Goal: Task Accomplishment & Management: Manage account settings

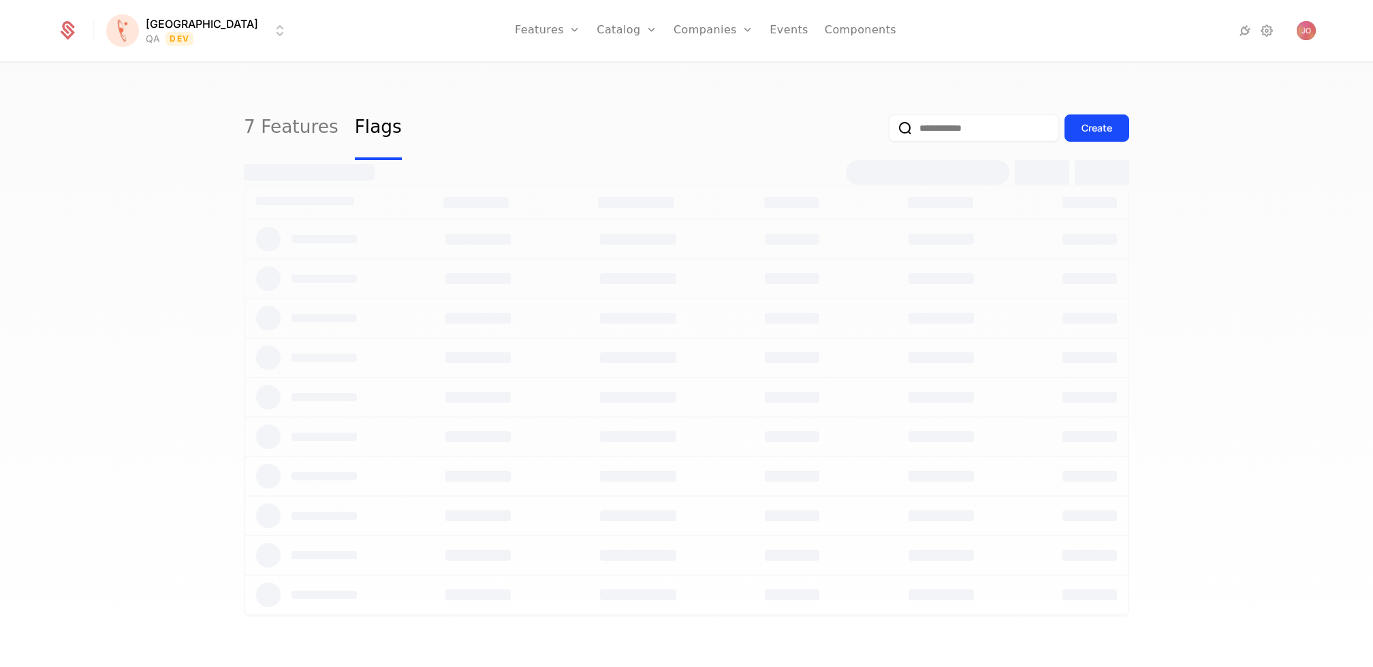
select select "***"
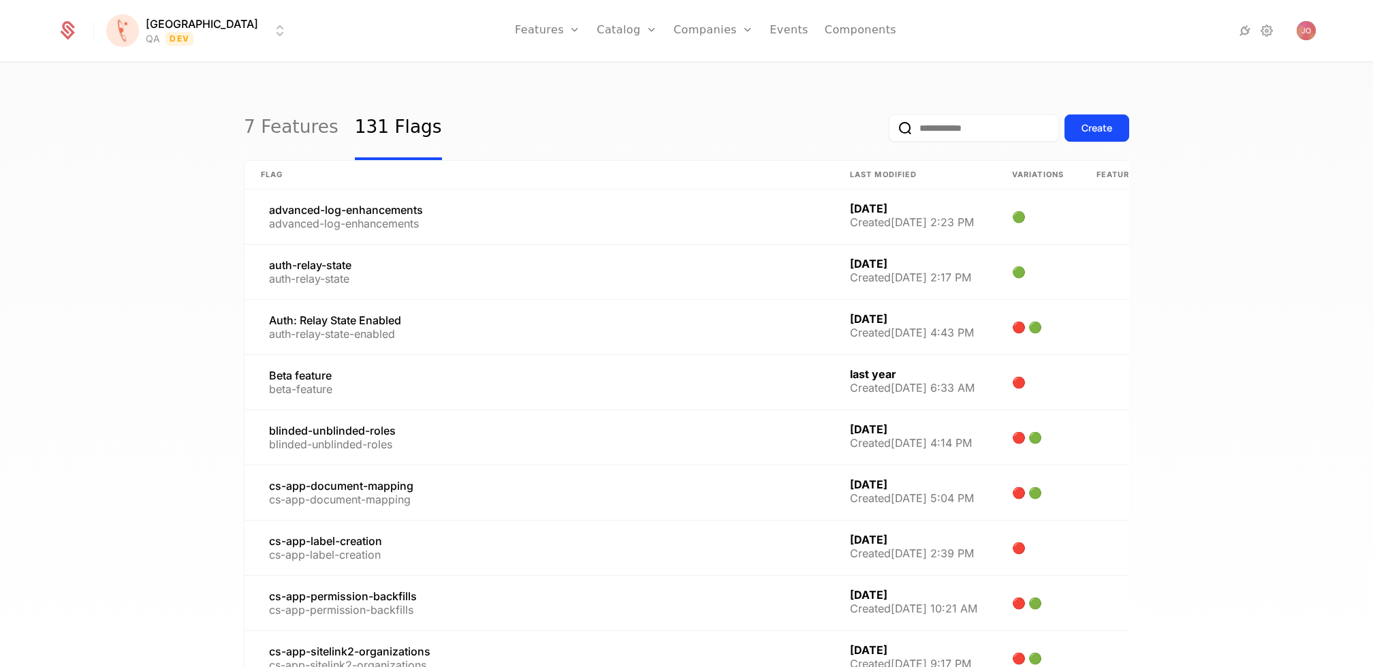
click at [981, 127] on input "email" at bounding box center [974, 127] width 170 height 27
type input "******"
click at [889, 131] on button "submit" at bounding box center [889, 131] width 0 height 0
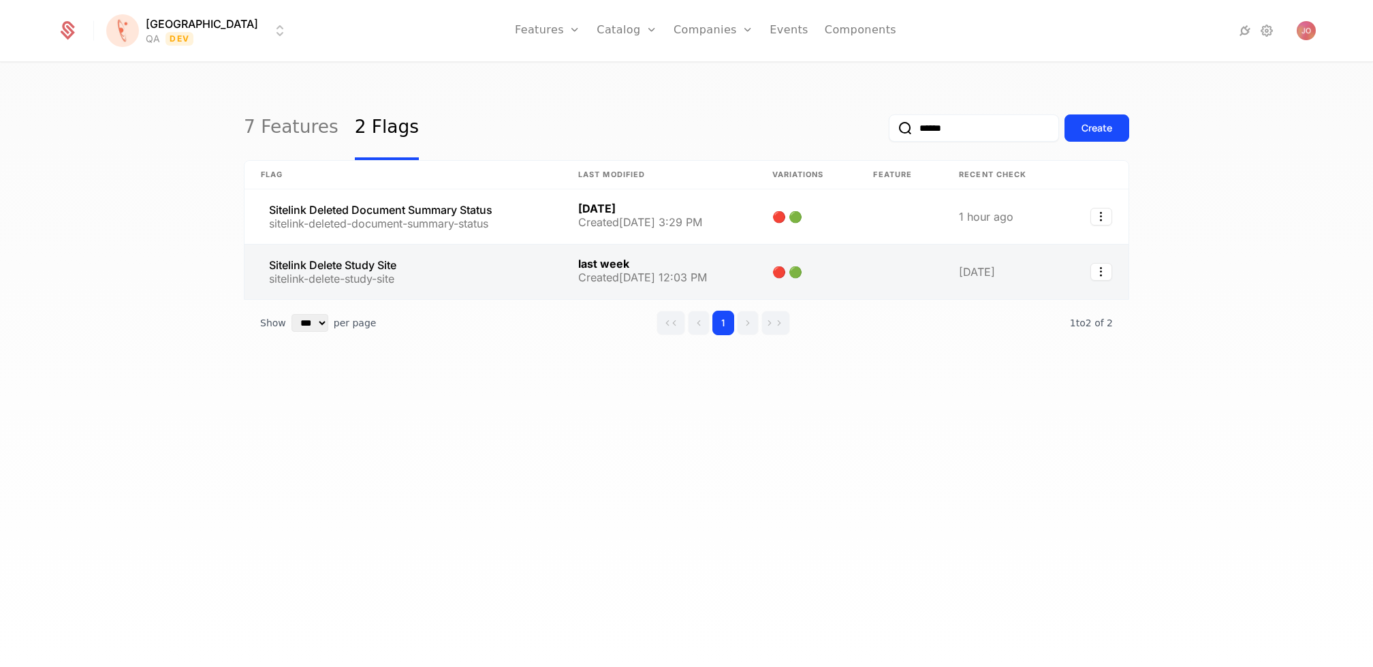
click at [468, 276] on link at bounding box center [402, 271] width 317 height 54
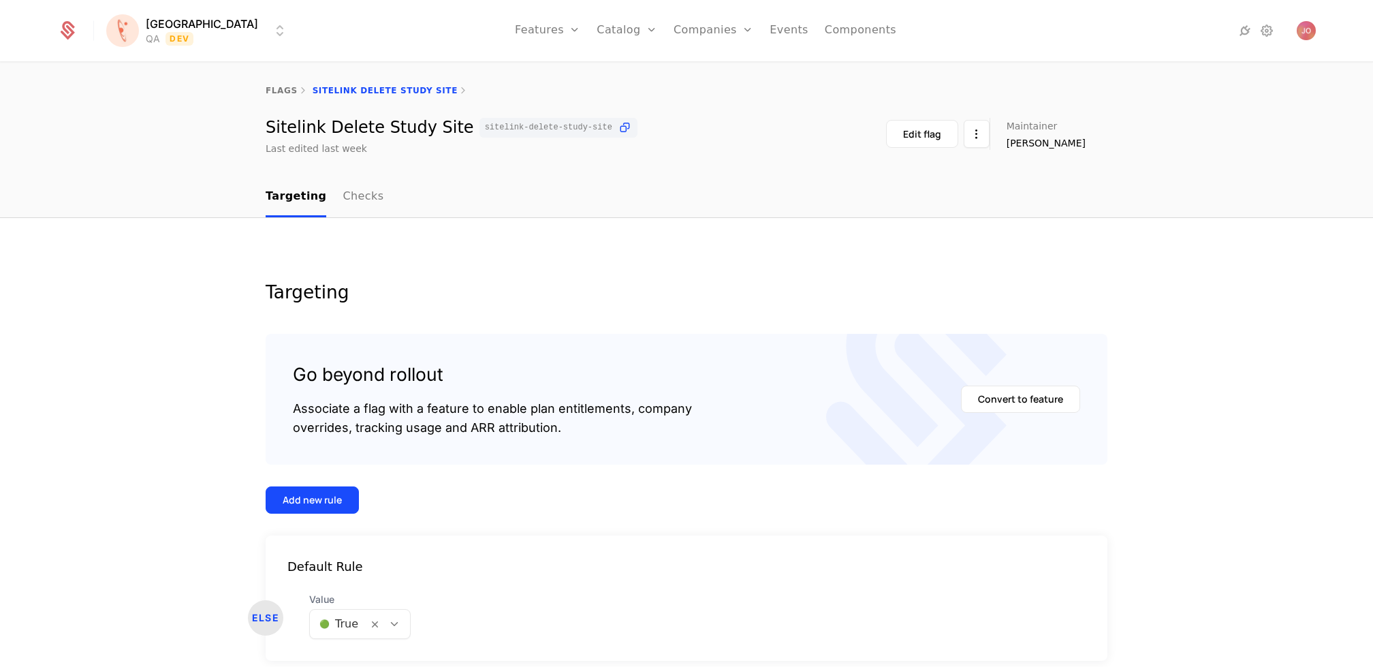
scroll to position [57, 0]
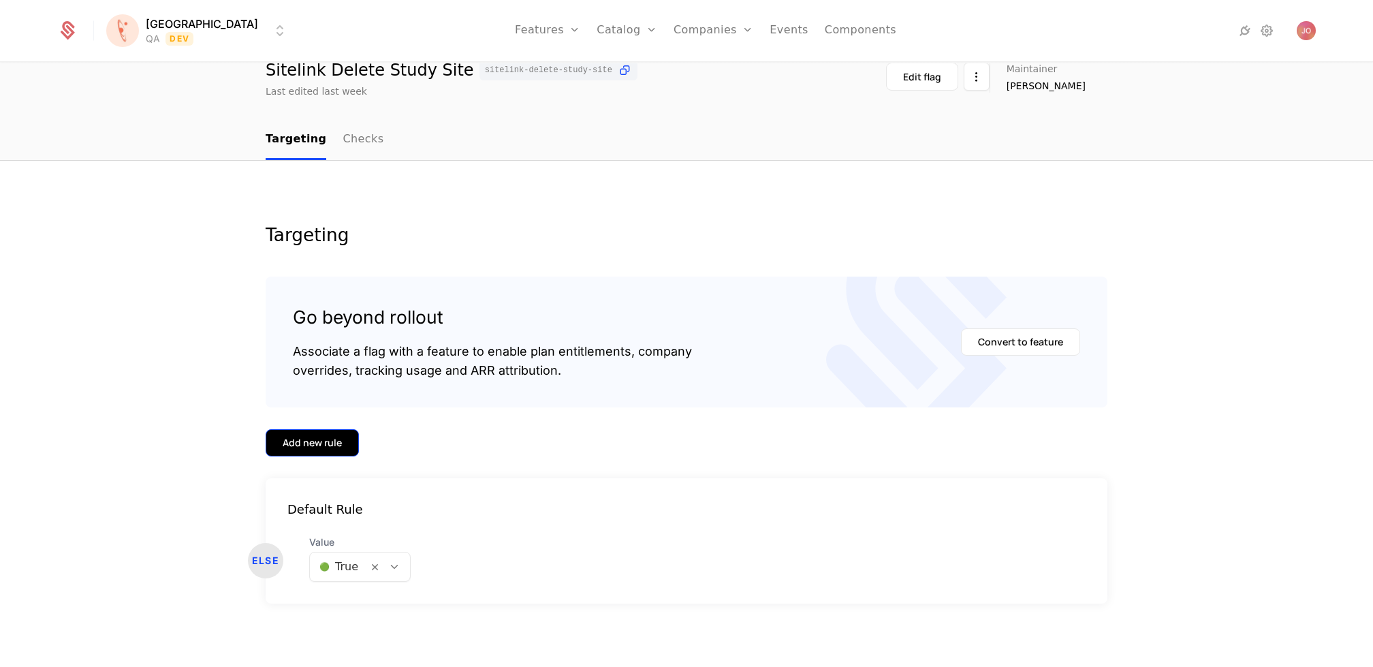
click at [320, 445] on div "Add new rule" at bounding box center [312, 443] width 59 height 14
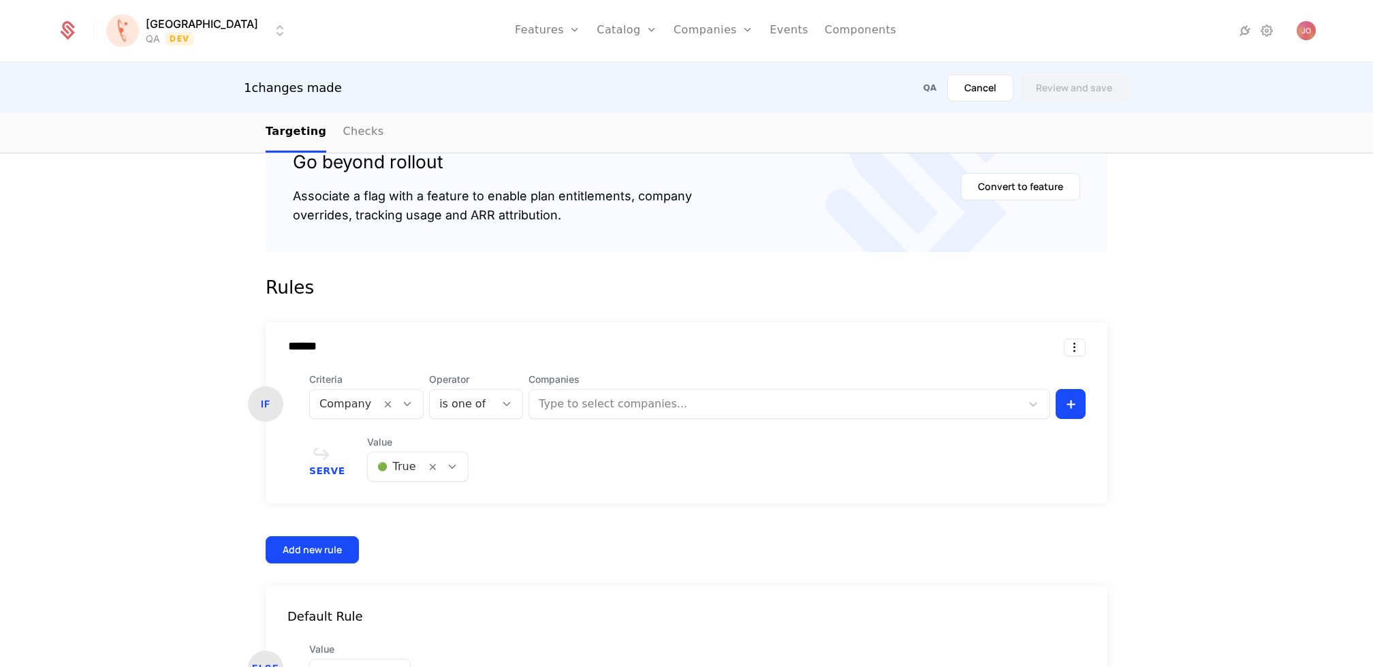
scroll to position [319, 0]
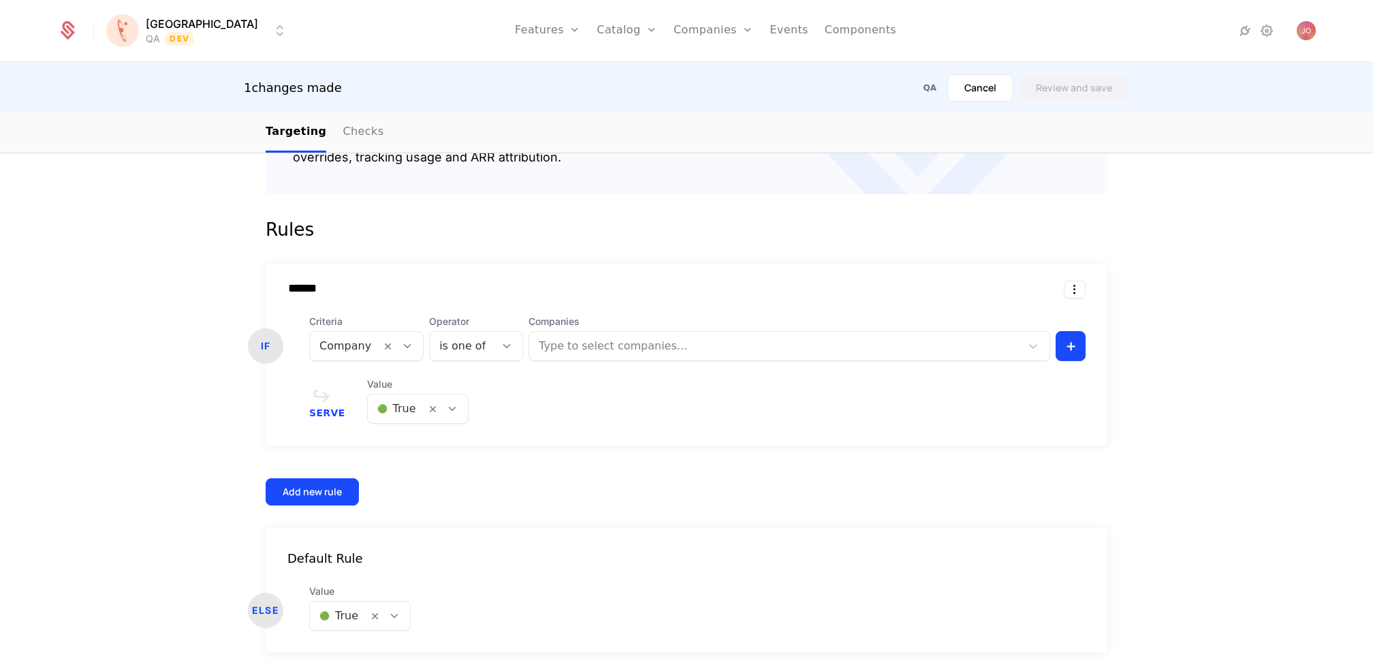
click at [594, 346] on div at bounding box center [776, 345] width 473 height 19
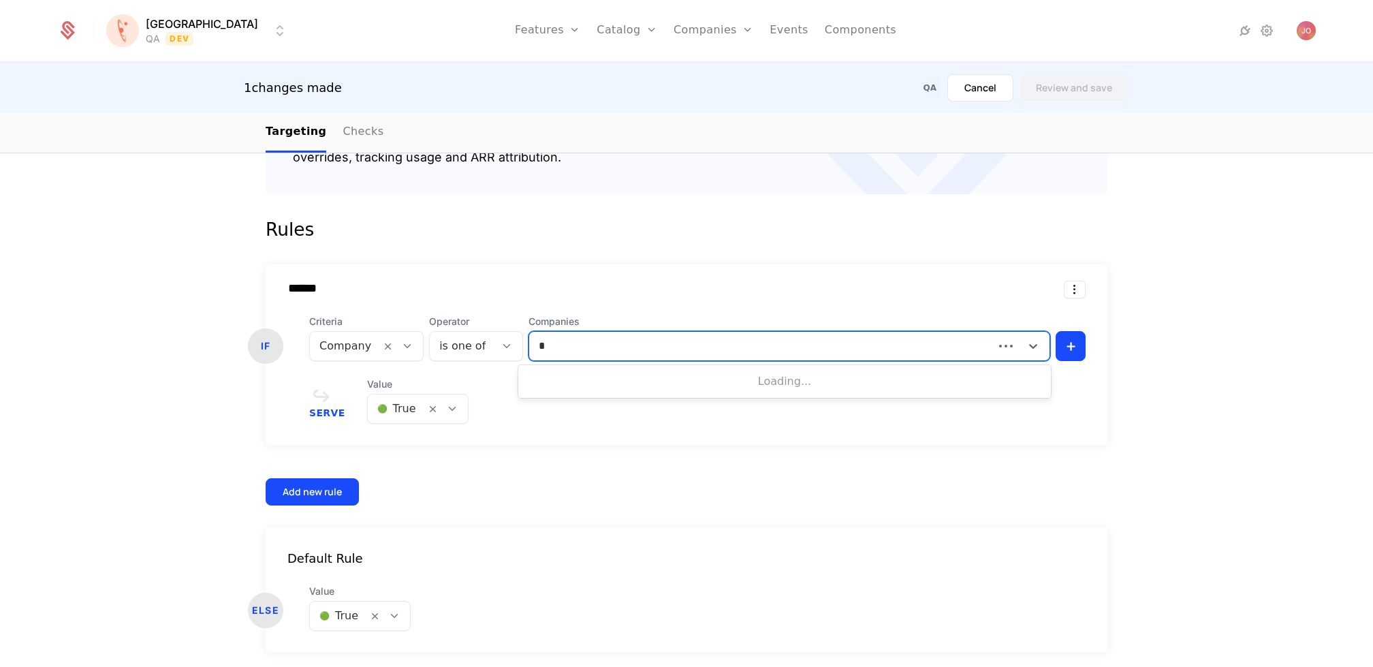
type input "**"
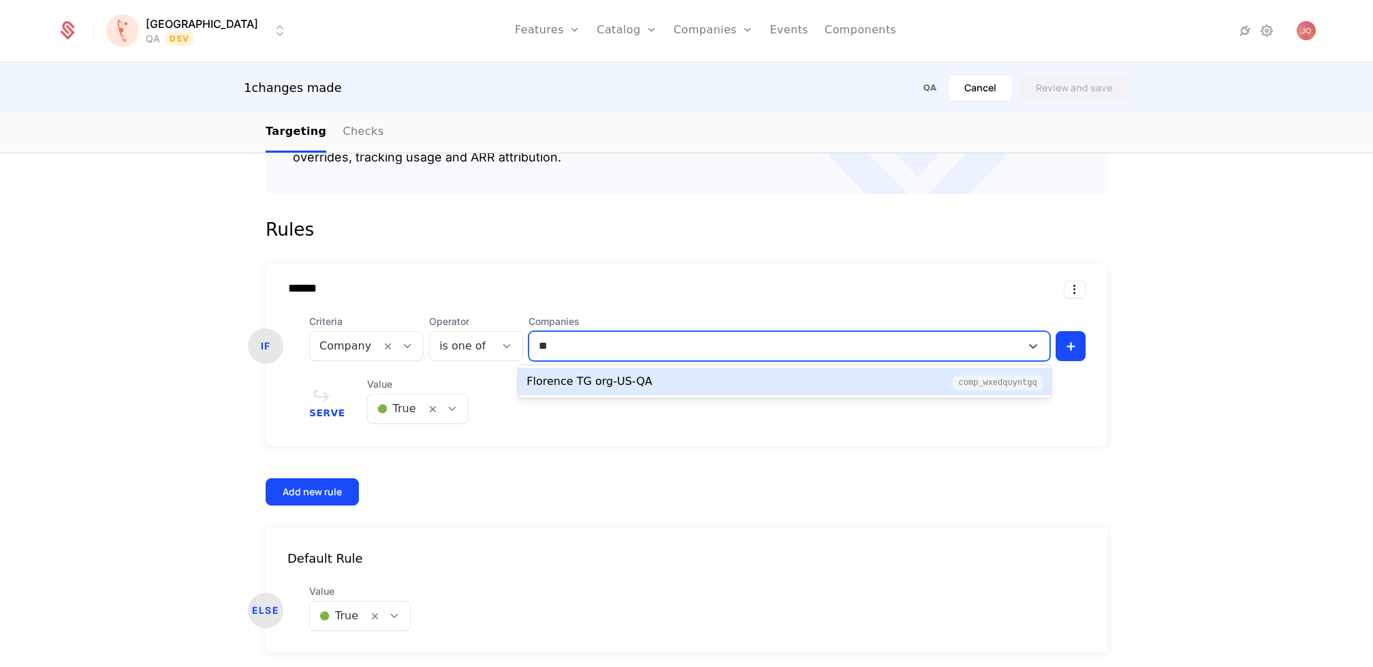
click at [640, 385] on div "Florence TG org-US-QA" at bounding box center [588, 381] width 125 height 16
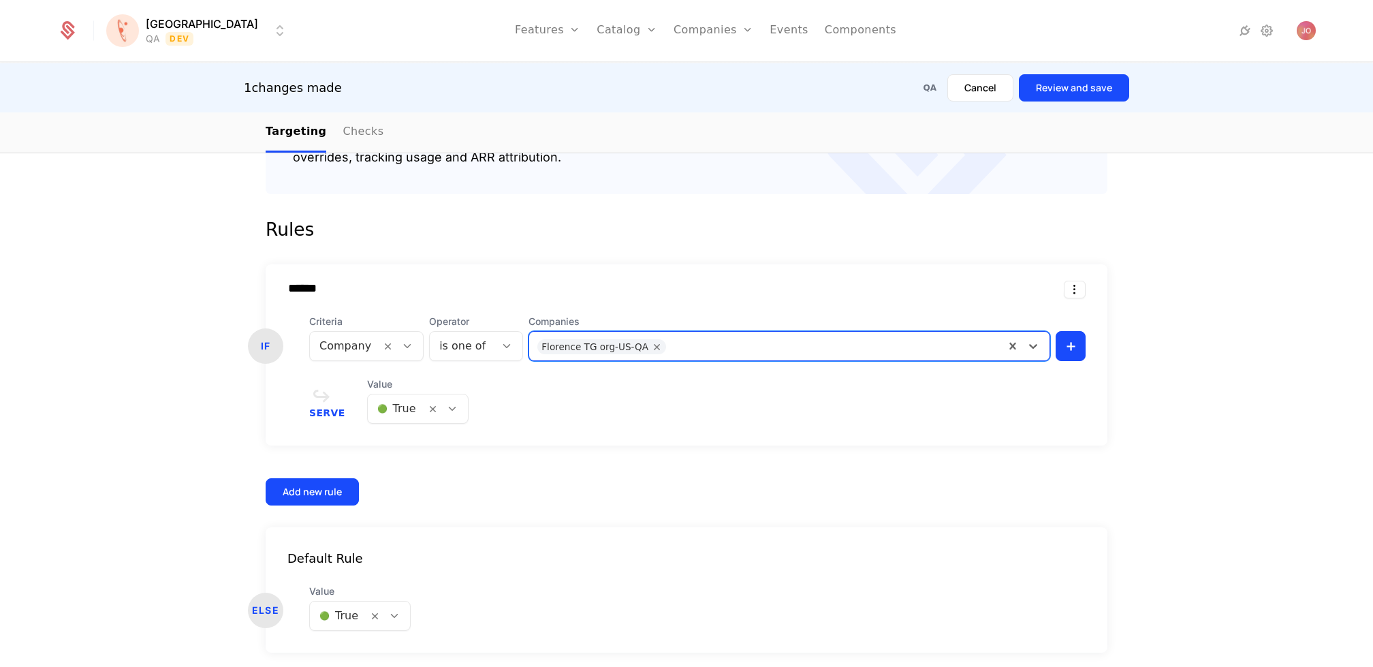
click at [401, 406] on div at bounding box center [396, 408] width 39 height 19
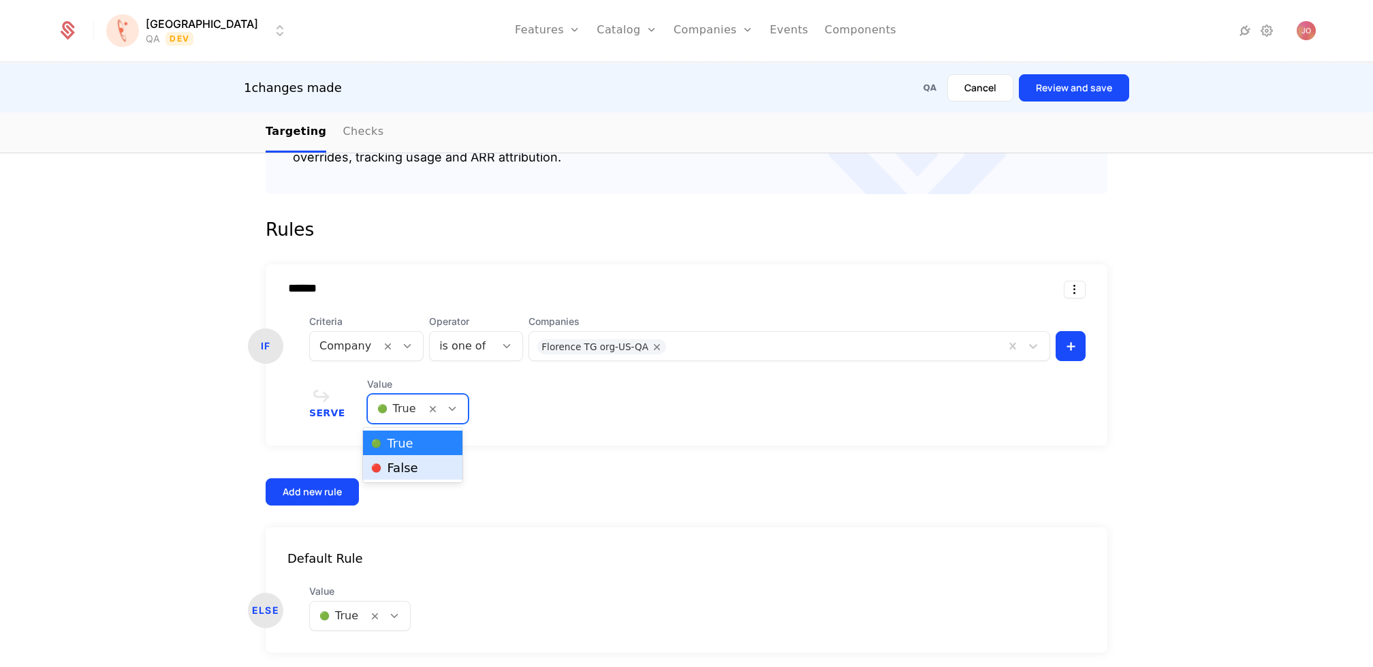
click at [426, 473] on div "🔴 False" at bounding box center [412, 467] width 83 height 14
click at [1054, 92] on button "Review and save" at bounding box center [1074, 87] width 110 height 27
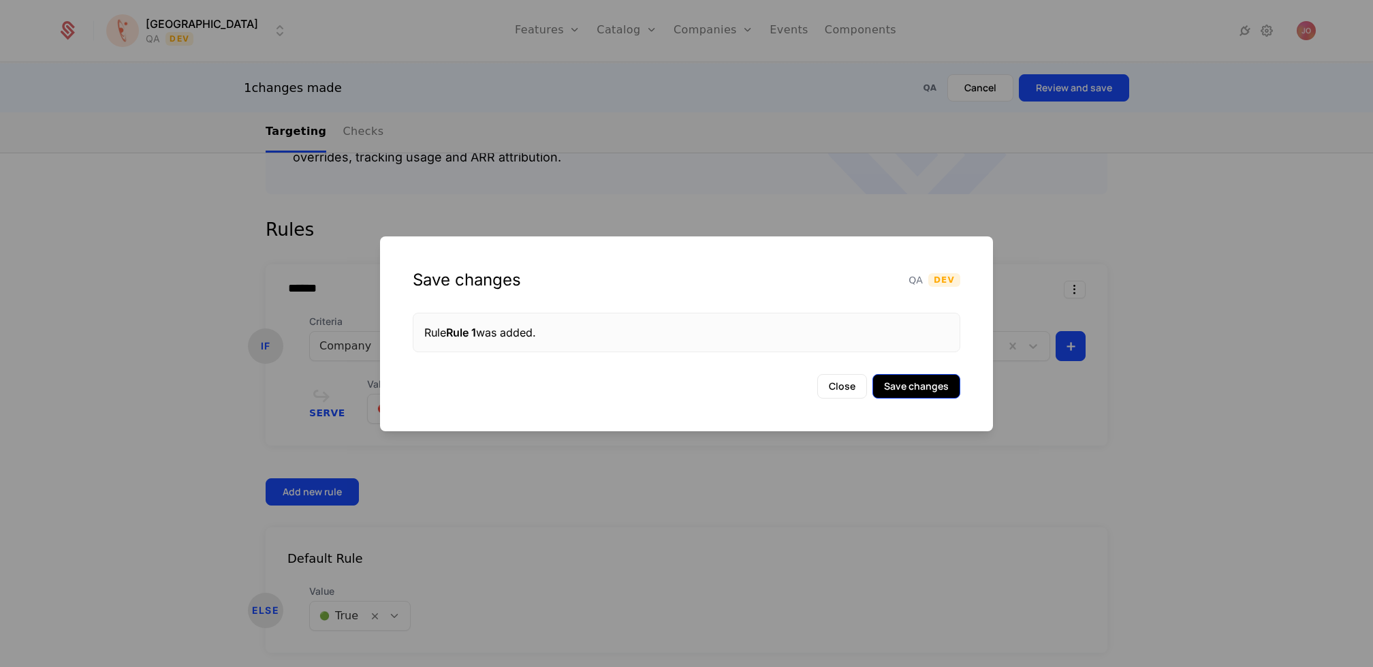
click at [910, 392] on button "Save changes" at bounding box center [916, 386] width 88 height 25
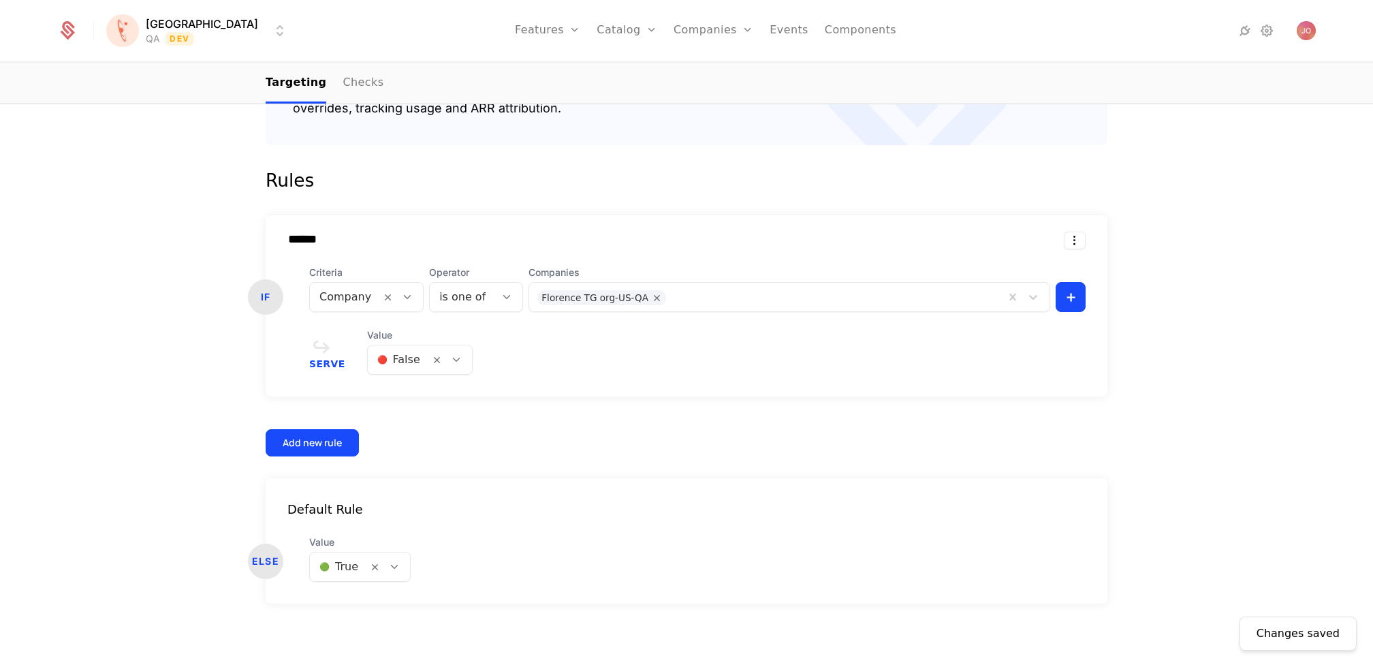
scroll to position [0, 0]
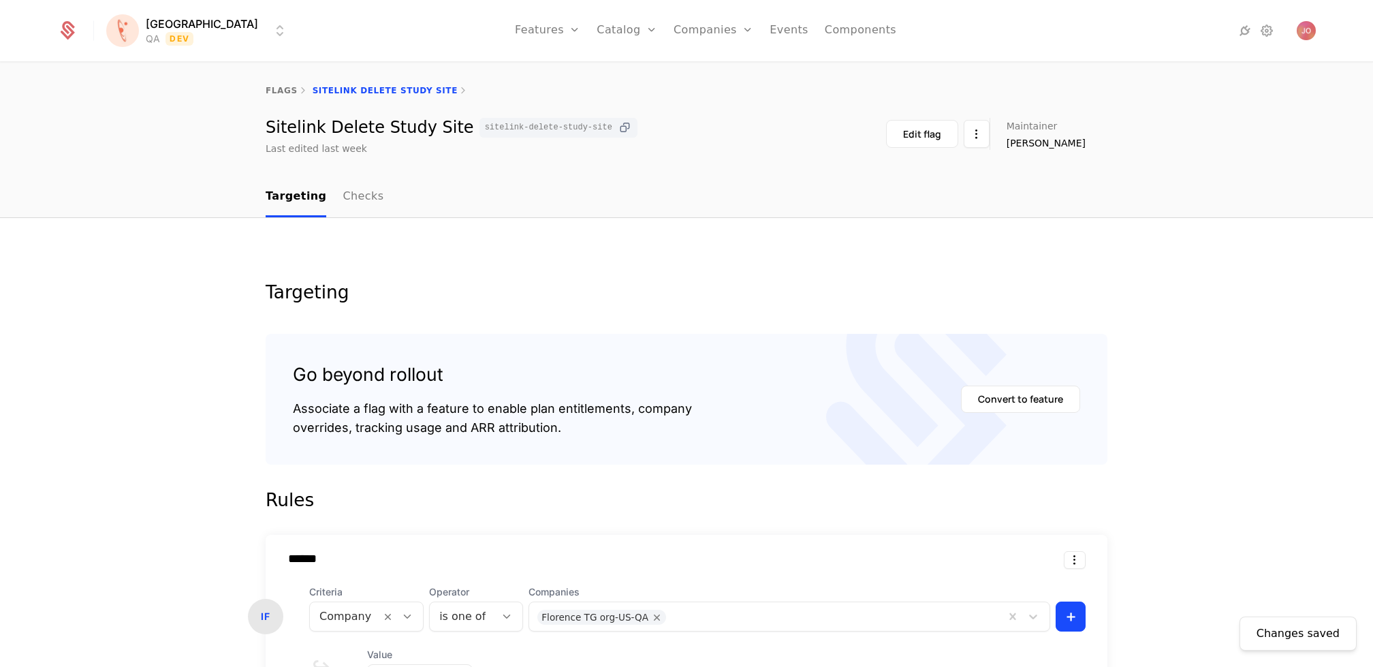
click at [618, 124] on icon at bounding box center [625, 128] width 14 height 14
click at [618, 128] on icon at bounding box center [625, 128] width 14 height 14
click at [618, 130] on icon at bounding box center [625, 128] width 14 height 14
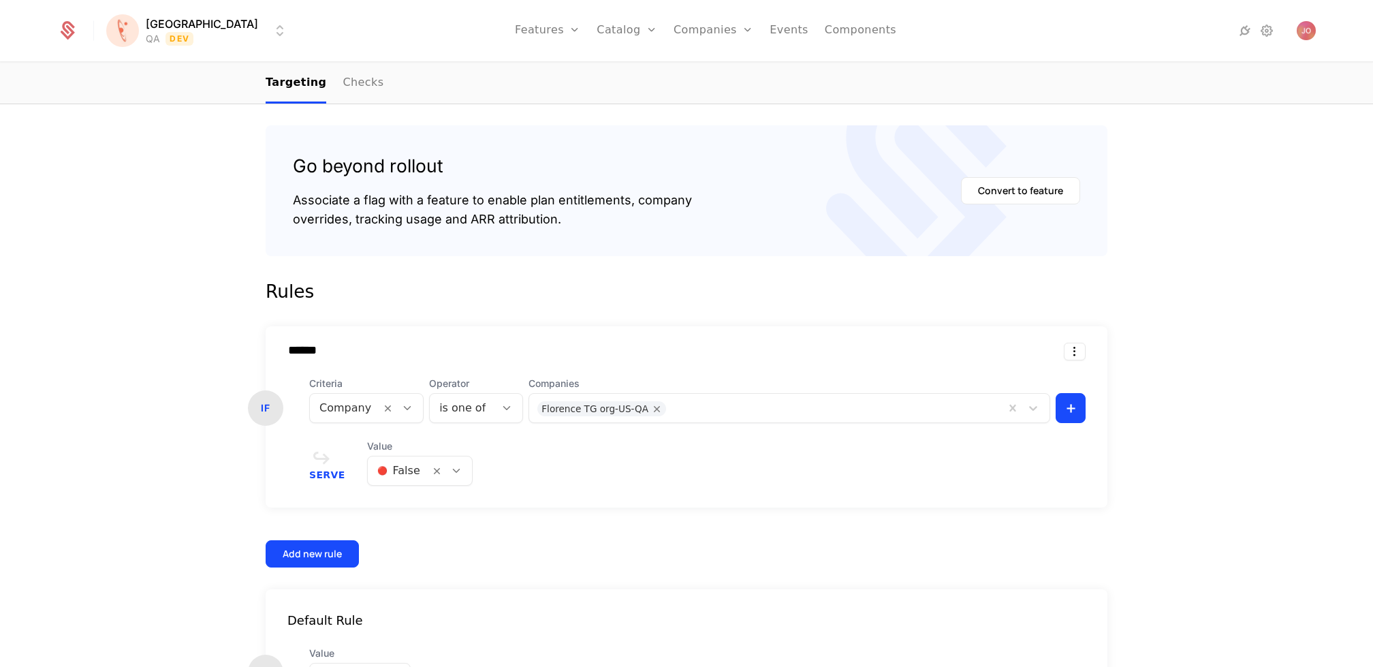
scroll to position [212, 0]
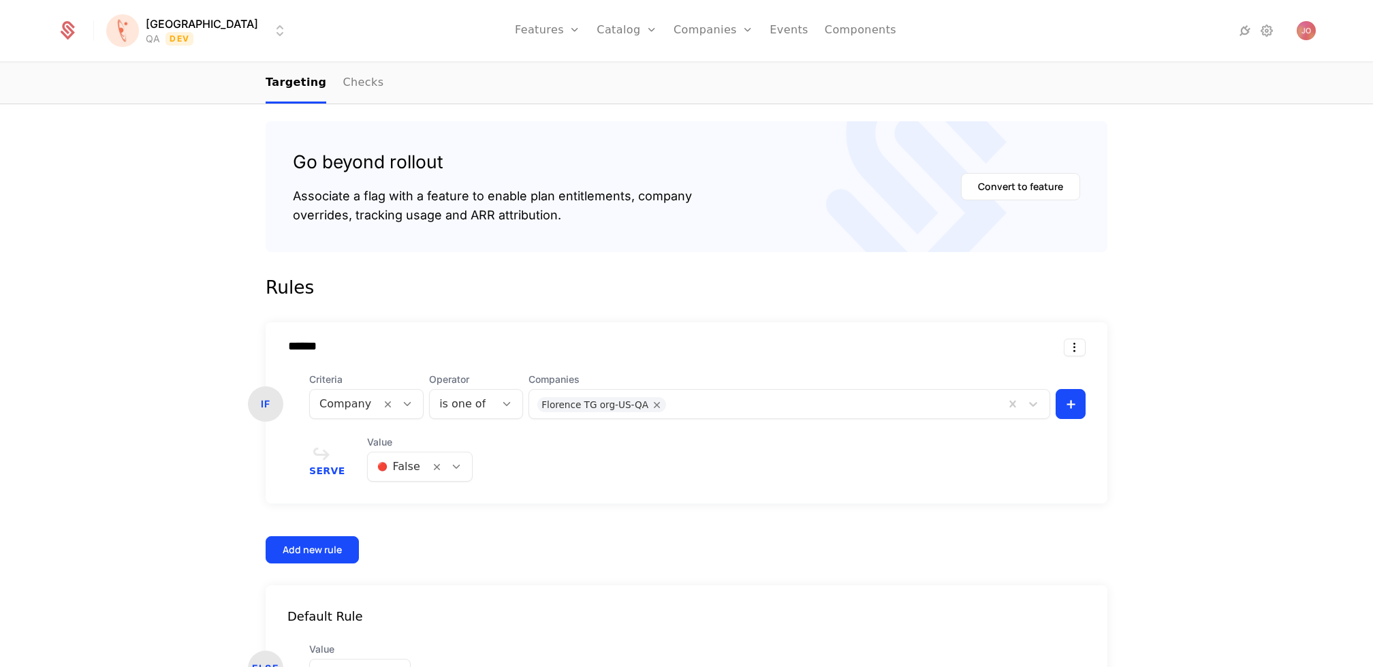
click at [413, 464] on div at bounding box center [398, 466] width 43 height 19
click at [417, 500] on div "🟢 True" at bounding box center [414, 501] width 86 height 14
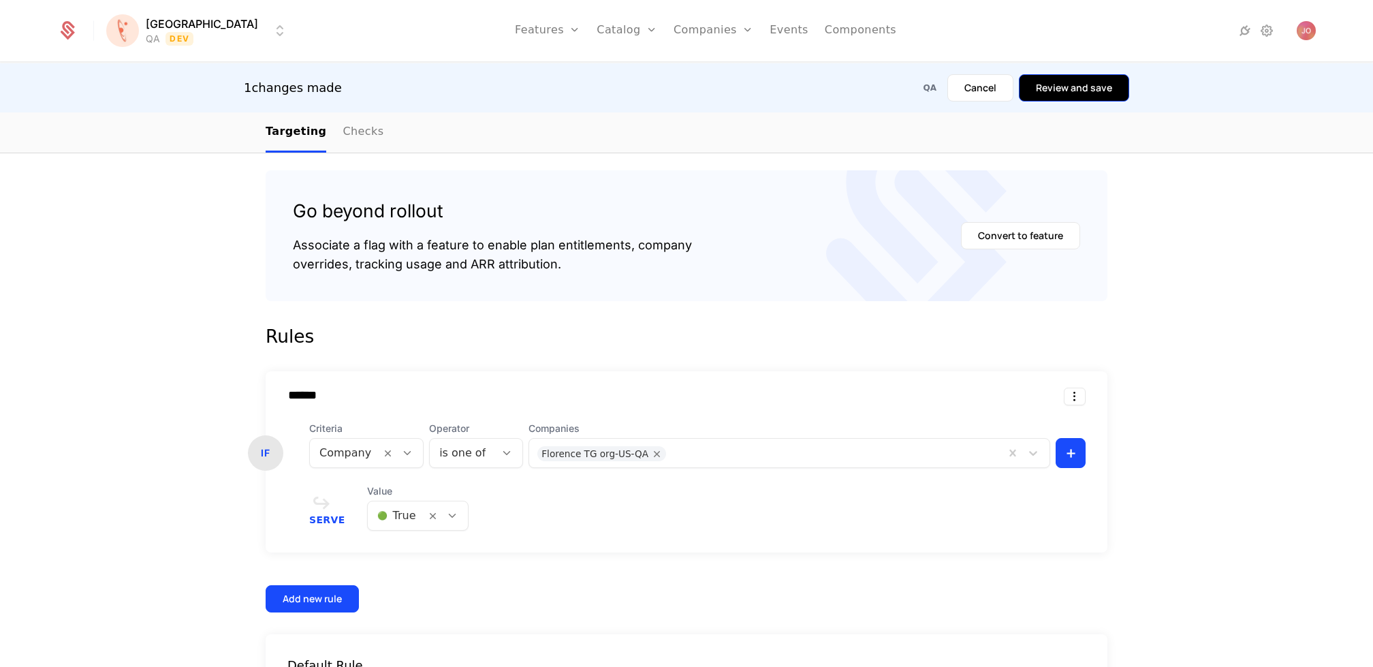
click at [1074, 82] on button "Review and save" at bounding box center [1074, 87] width 110 height 27
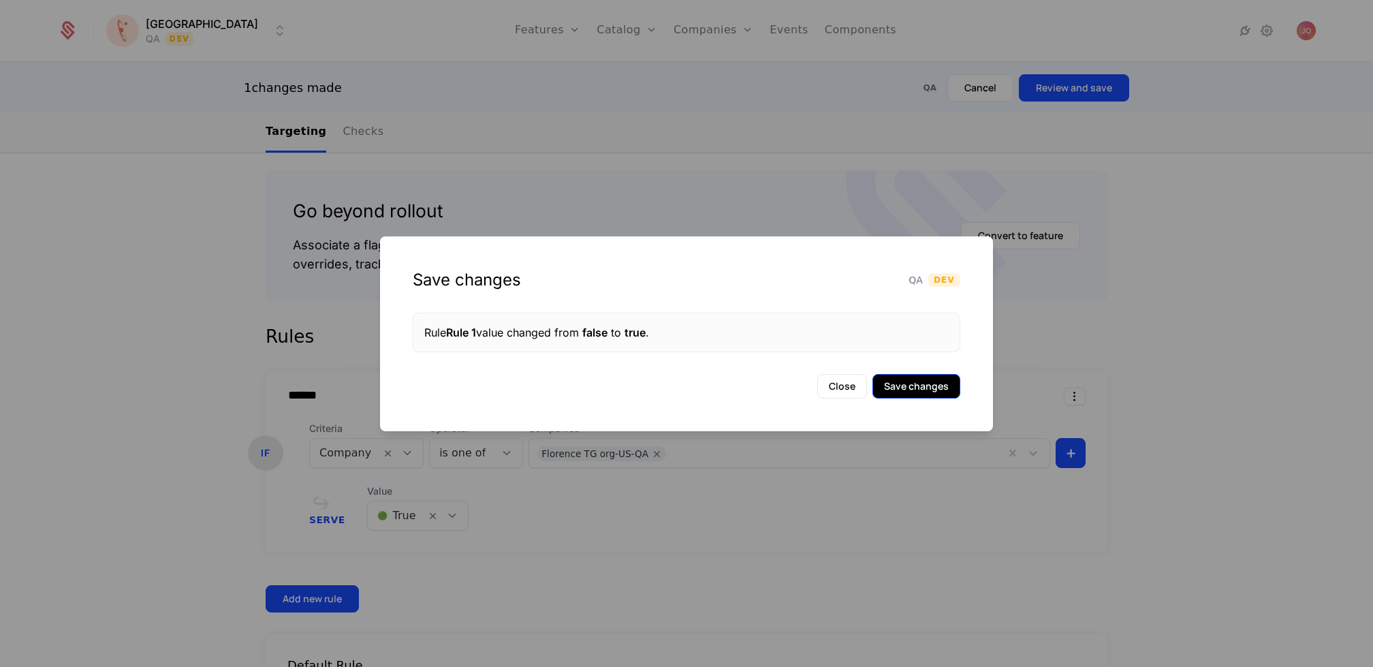
click at [923, 393] on button "Save changes" at bounding box center [916, 386] width 88 height 25
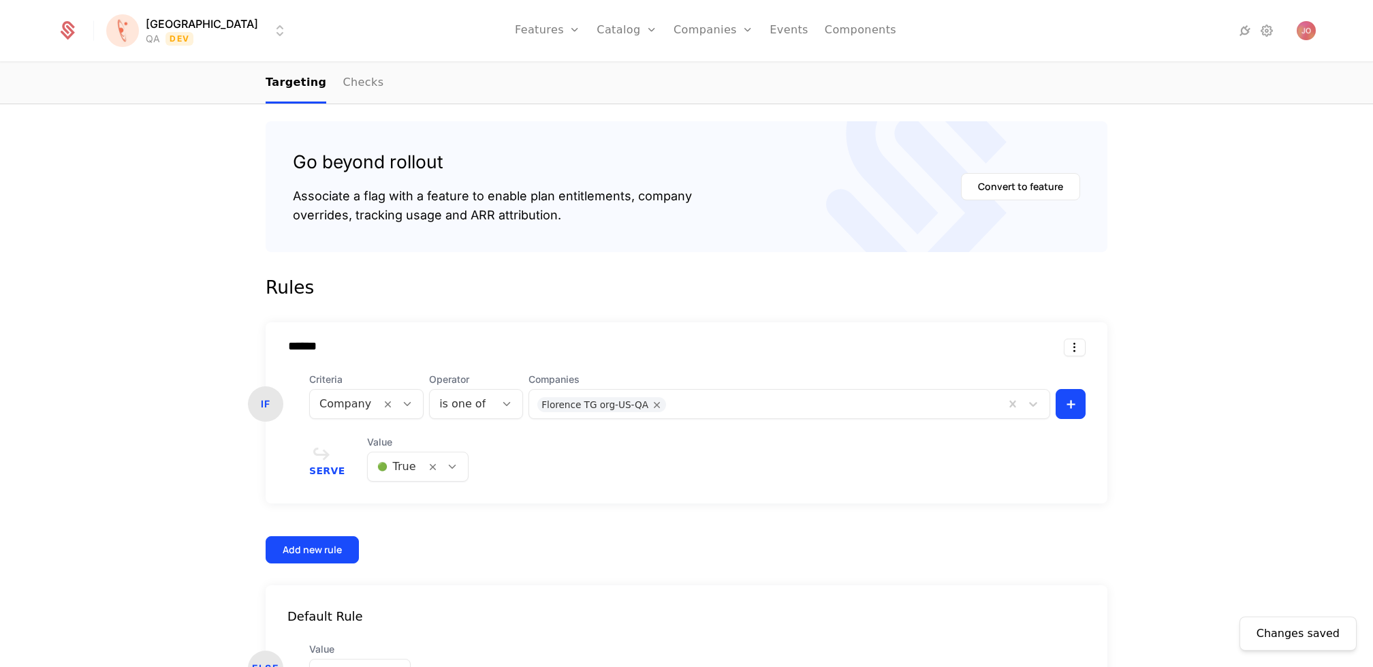
click at [403, 462] on div at bounding box center [396, 466] width 39 height 19
click at [400, 520] on span "🔴 False" at bounding box center [394, 526] width 46 height 12
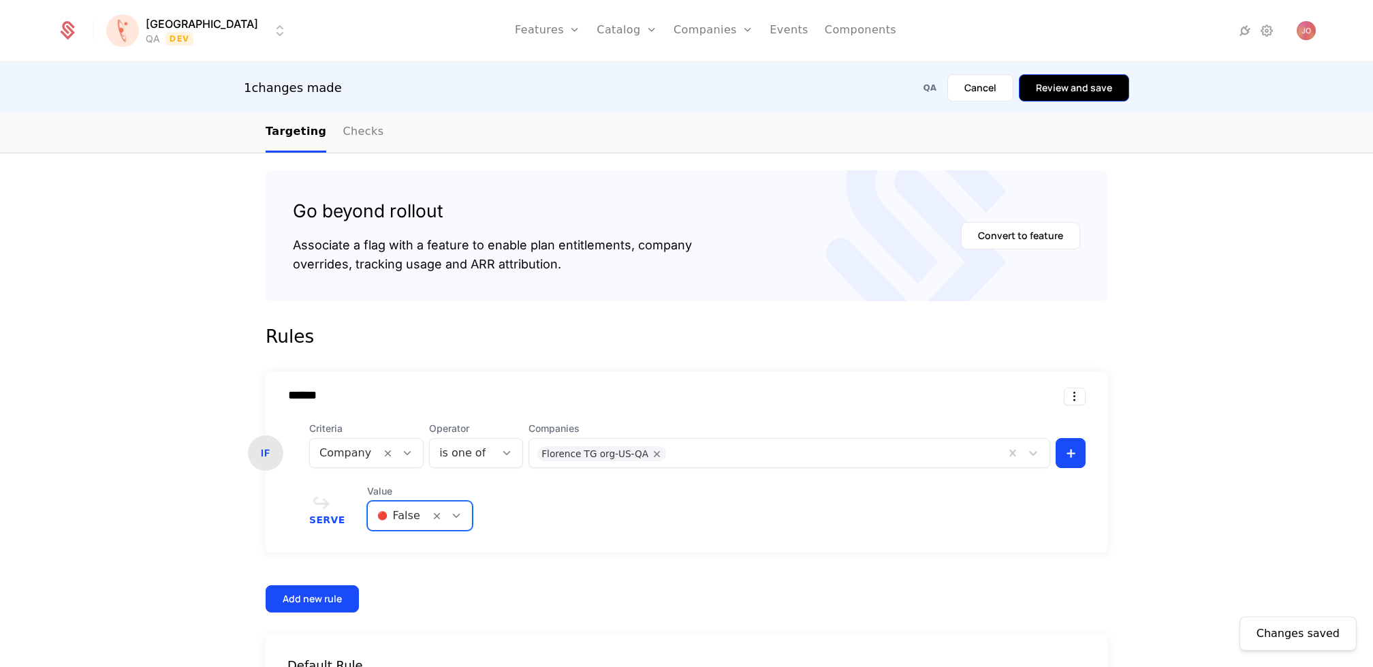
click at [1083, 93] on button "Review and save" at bounding box center [1074, 87] width 110 height 27
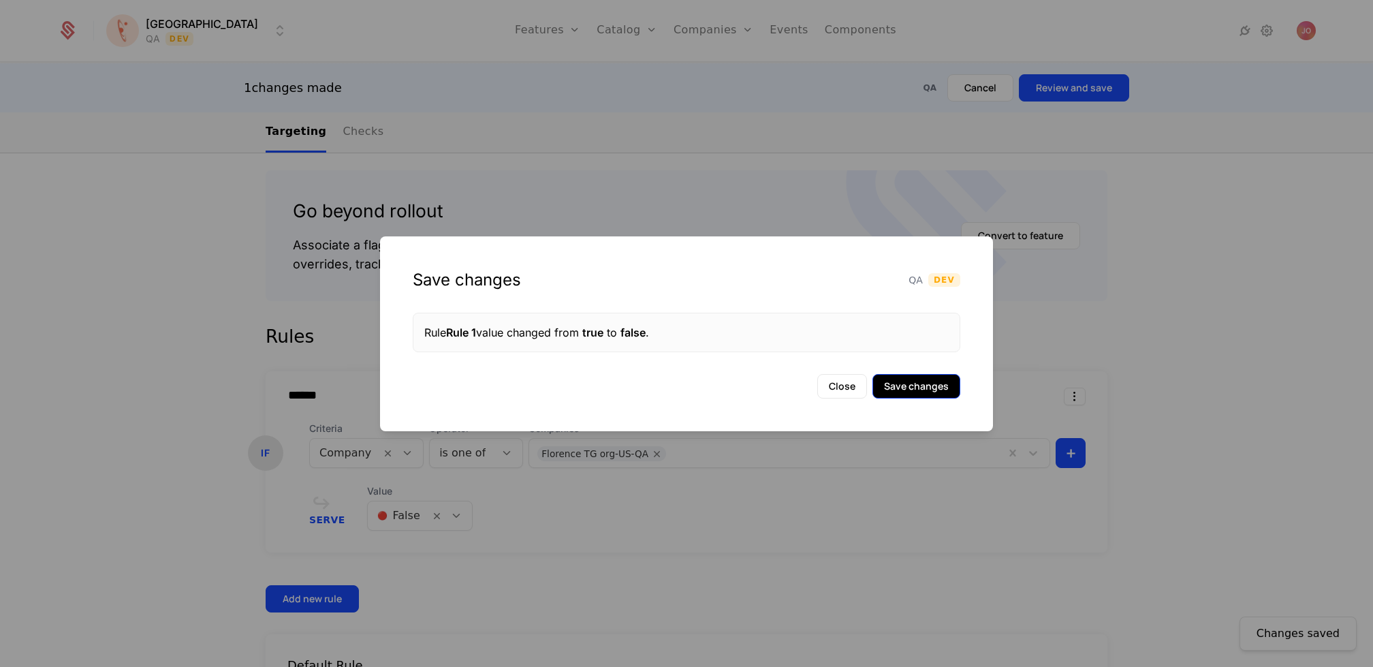
click at [938, 378] on button "Save changes" at bounding box center [916, 386] width 88 height 25
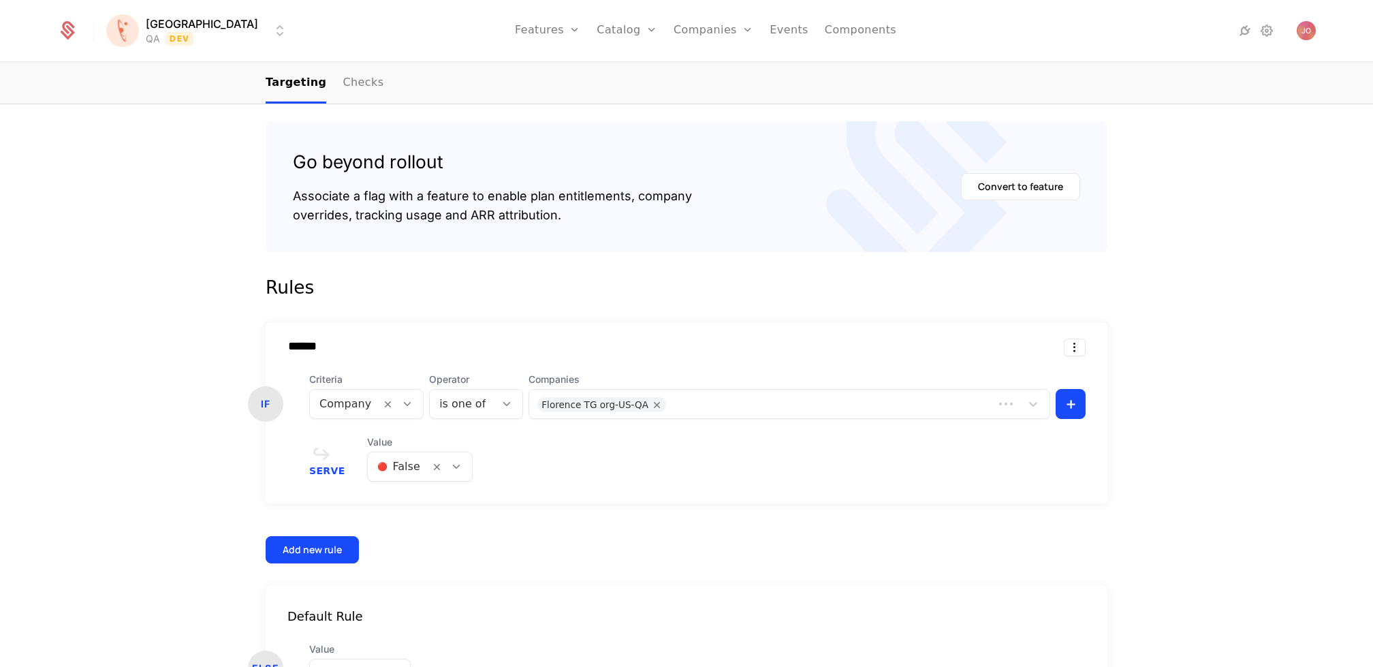
click at [415, 462] on div "🔴 False" at bounding box center [399, 466] width 62 height 25
click at [405, 500] on span "🟢 True" at bounding box center [392, 502] width 42 height 12
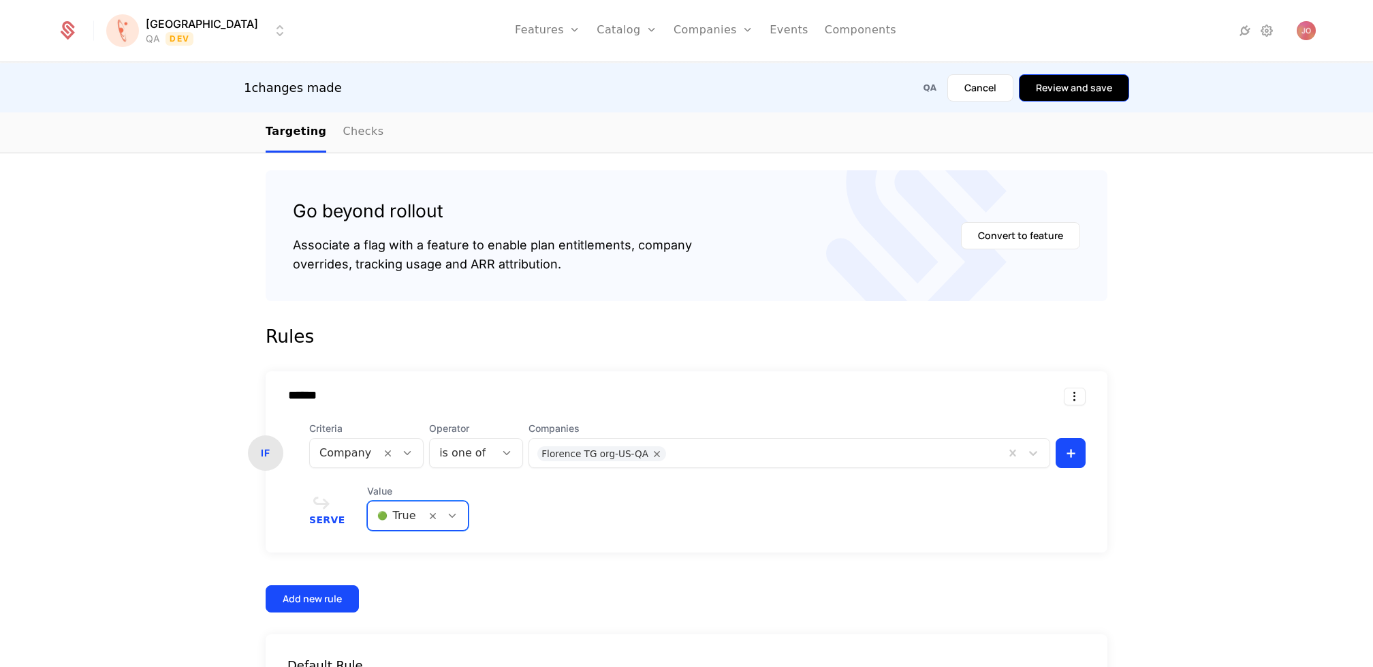
click at [1091, 91] on button "Review and save" at bounding box center [1074, 87] width 110 height 27
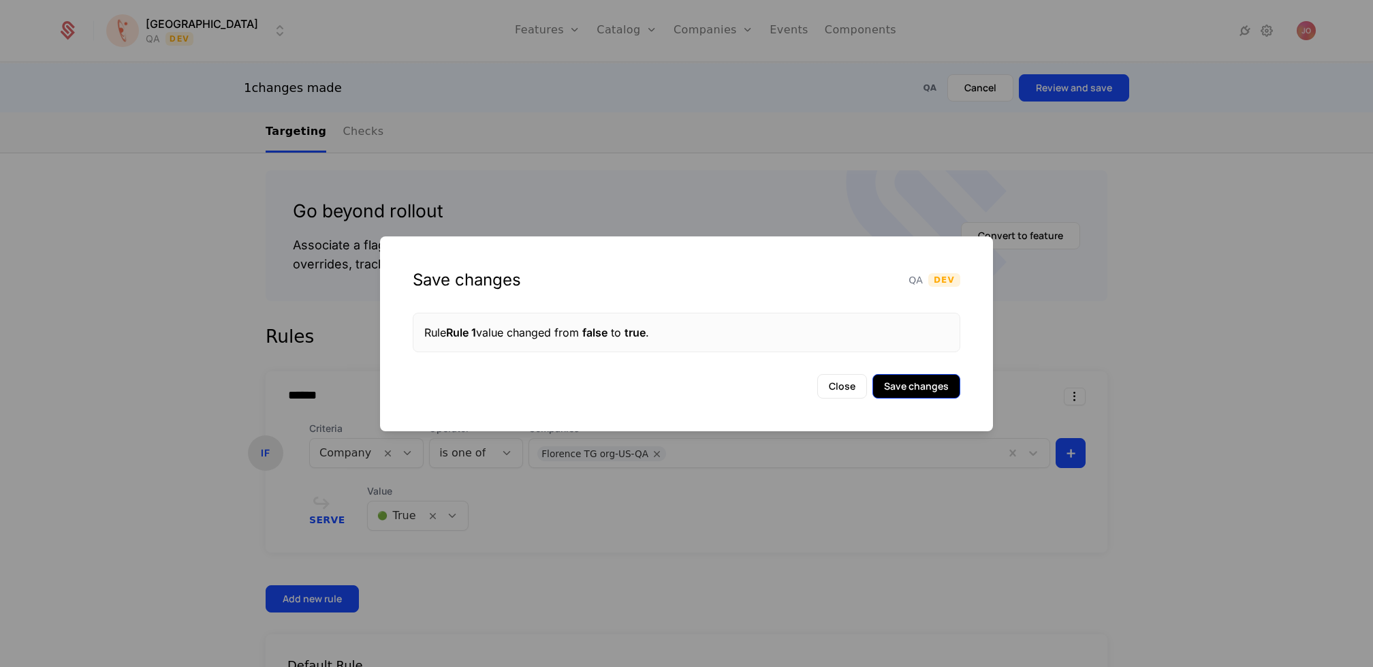
click at [930, 387] on button "Save changes" at bounding box center [916, 386] width 88 height 25
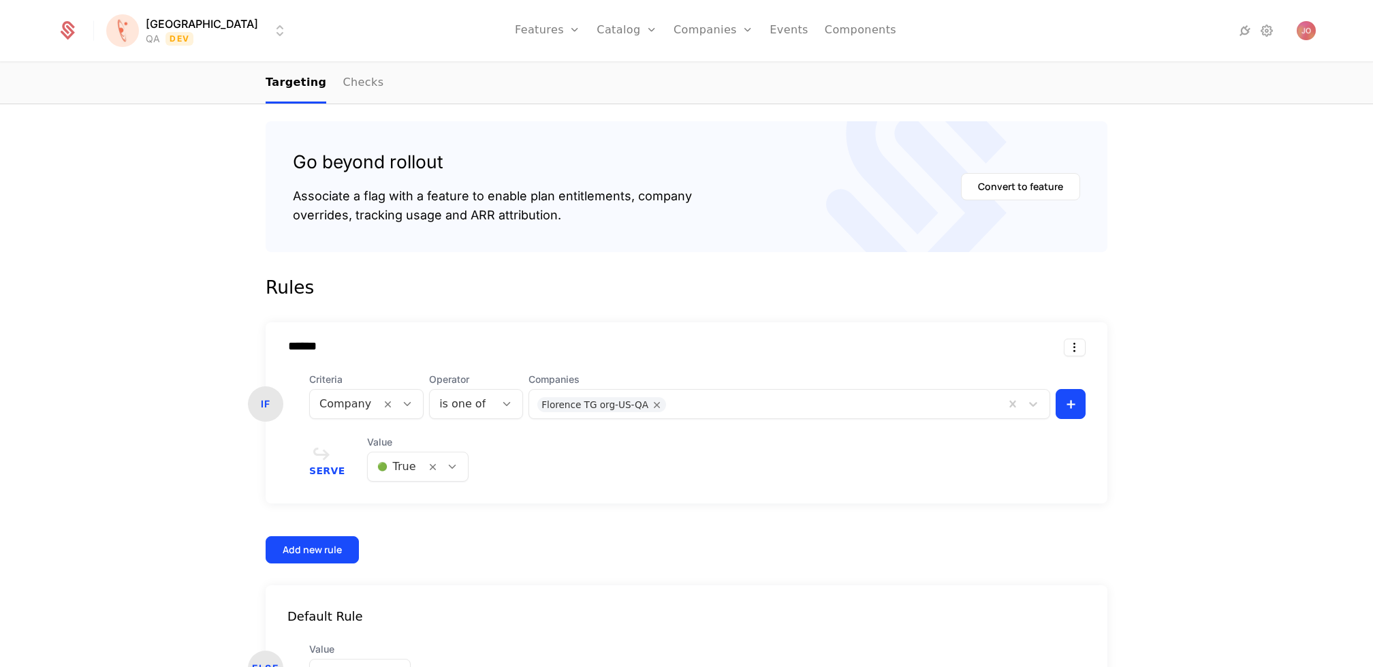
click at [408, 464] on div at bounding box center [396, 466] width 39 height 19
click at [413, 529] on span "🔴 False" at bounding box center [394, 526] width 46 height 12
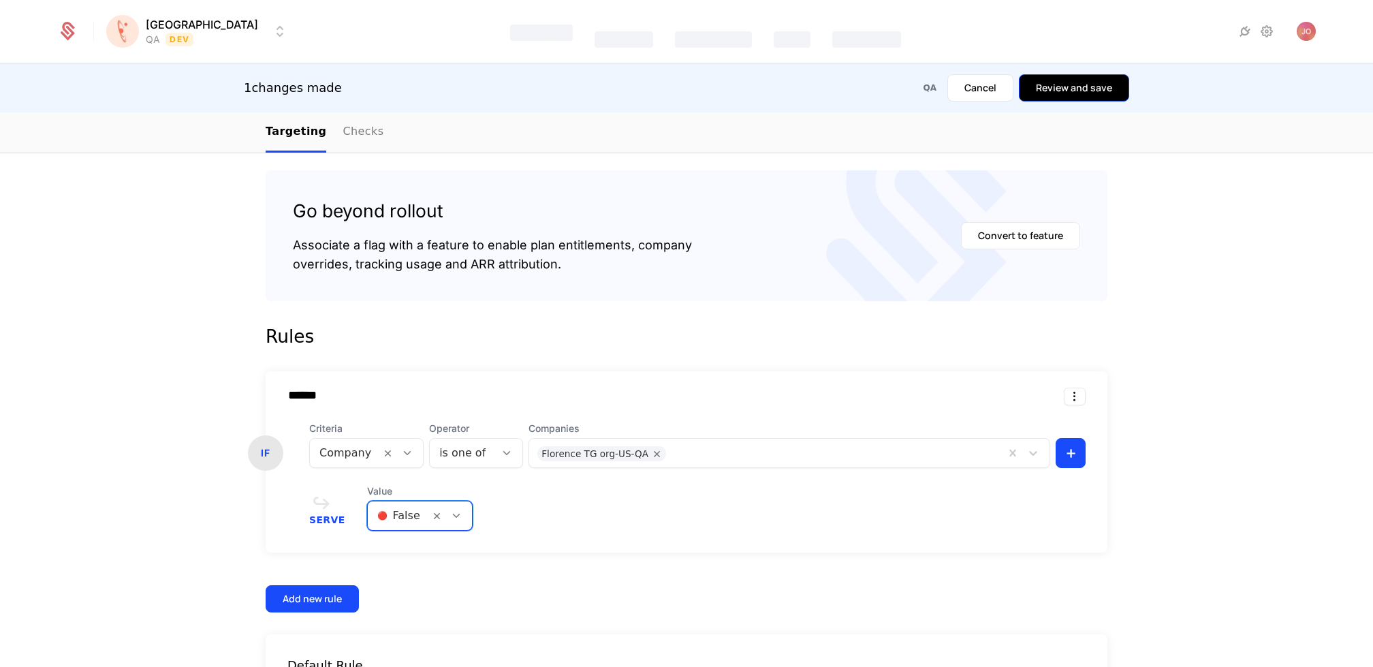
click at [1107, 89] on button "Review and save" at bounding box center [1074, 87] width 110 height 27
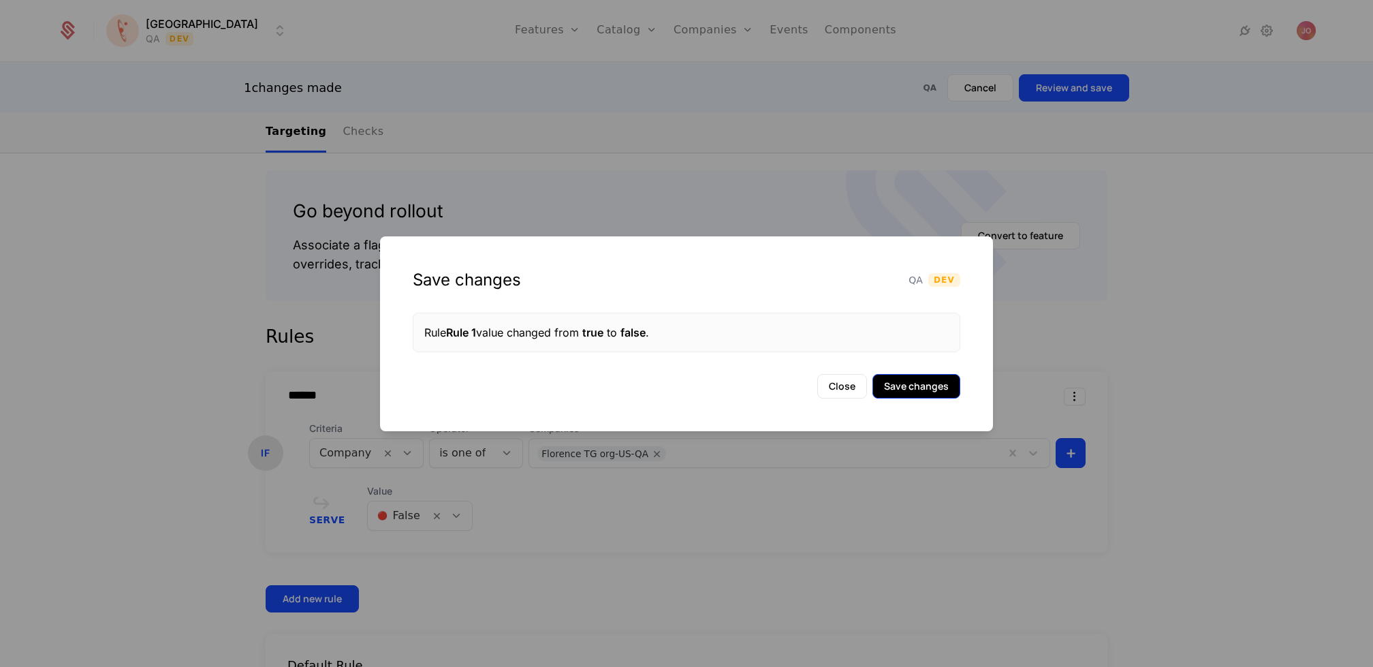
click at [924, 395] on button "Save changes" at bounding box center [916, 386] width 88 height 25
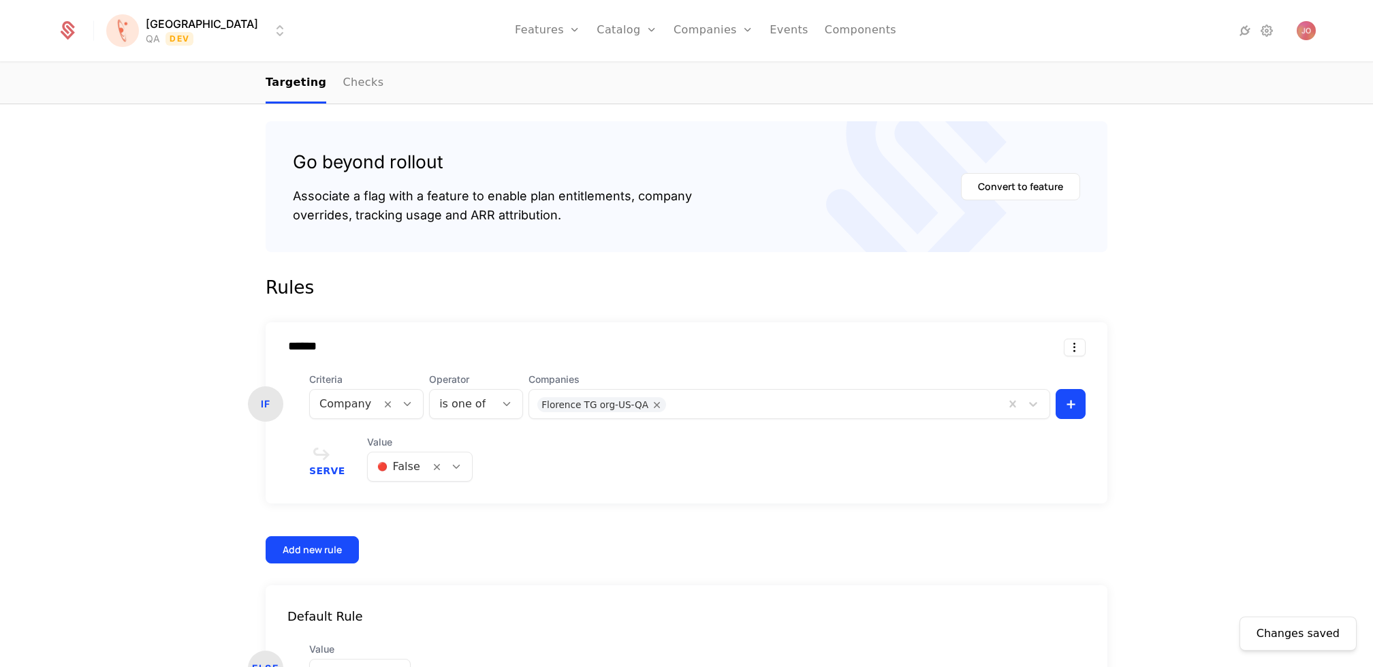
click at [411, 466] on div at bounding box center [398, 466] width 43 height 19
click at [402, 508] on span "🟢 True" at bounding box center [392, 502] width 42 height 12
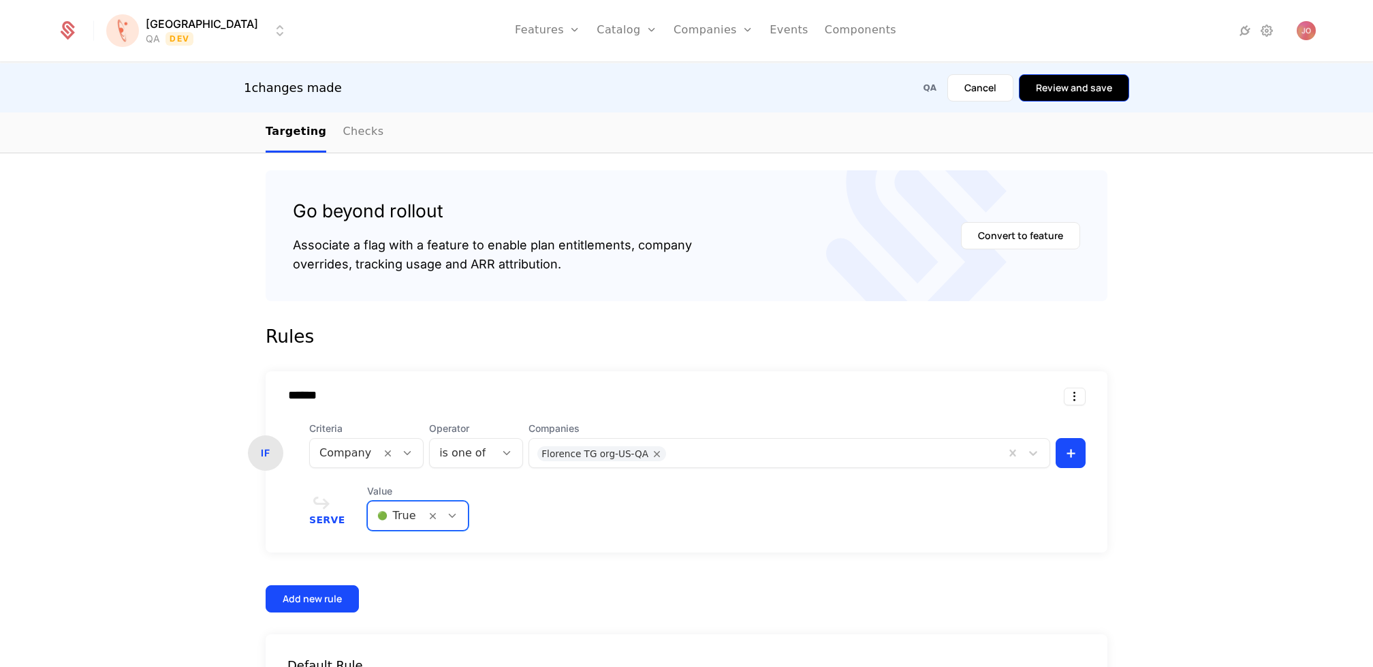
click at [1064, 91] on button "Review and save" at bounding box center [1074, 87] width 110 height 27
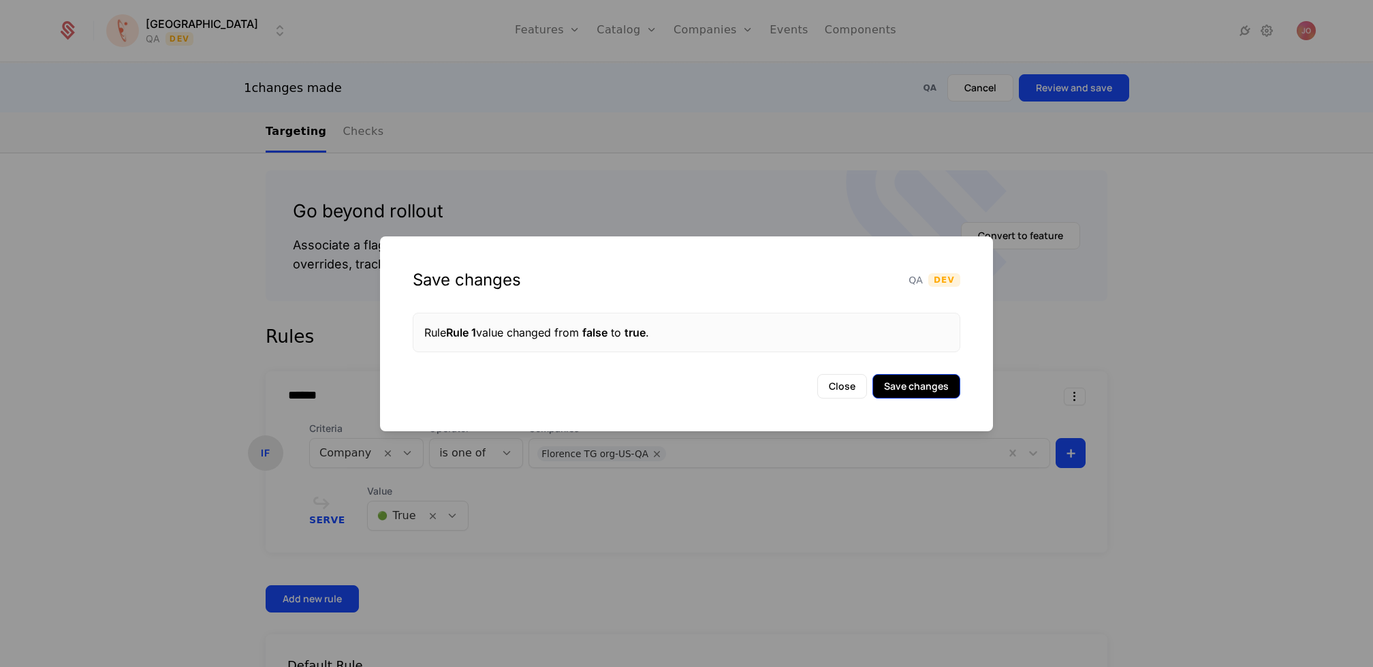
click at [915, 388] on button "Save changes" at bounding box center [916, 386] width 88 height 25
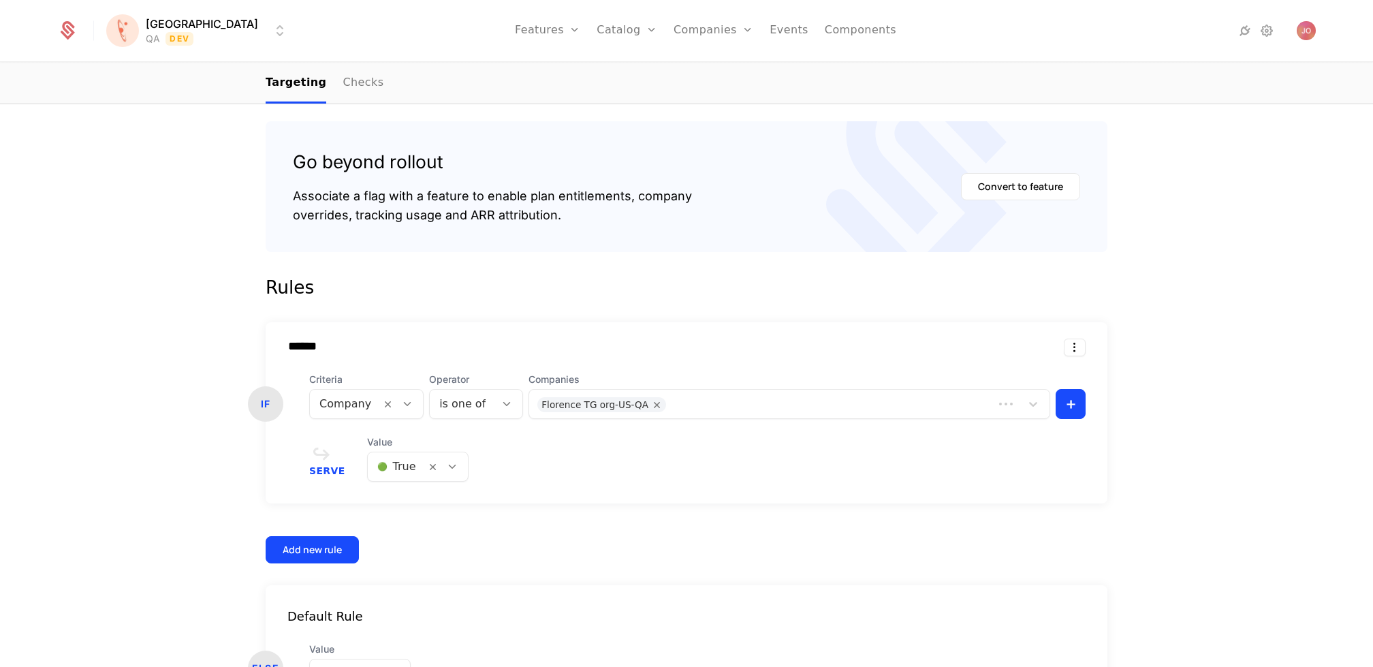
click at [407, 467] on div at bounding box center [396, 466] width 39 height 19
click at [419, 522] on div "🔴 False" at bounding box center [412, 526] width 83 height 14
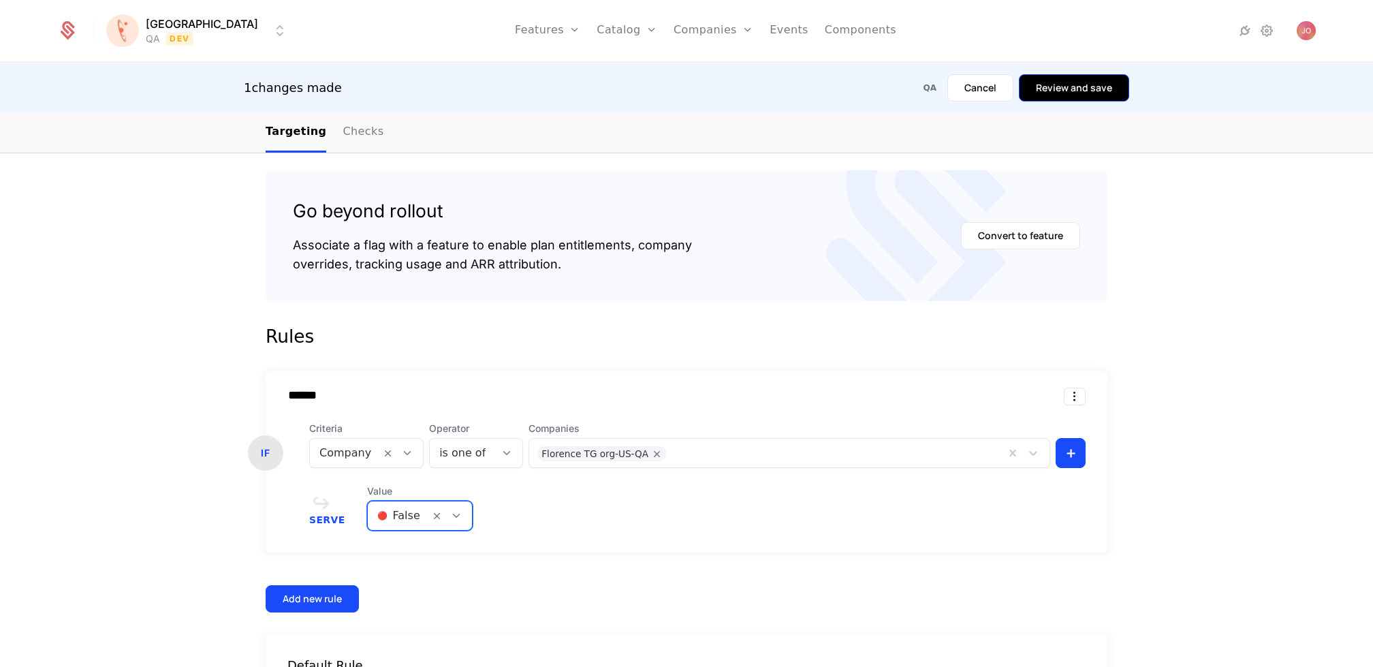
click at [1061, 95] on button "Review and save" at bounding box center [1074, 87] width 110 height 27
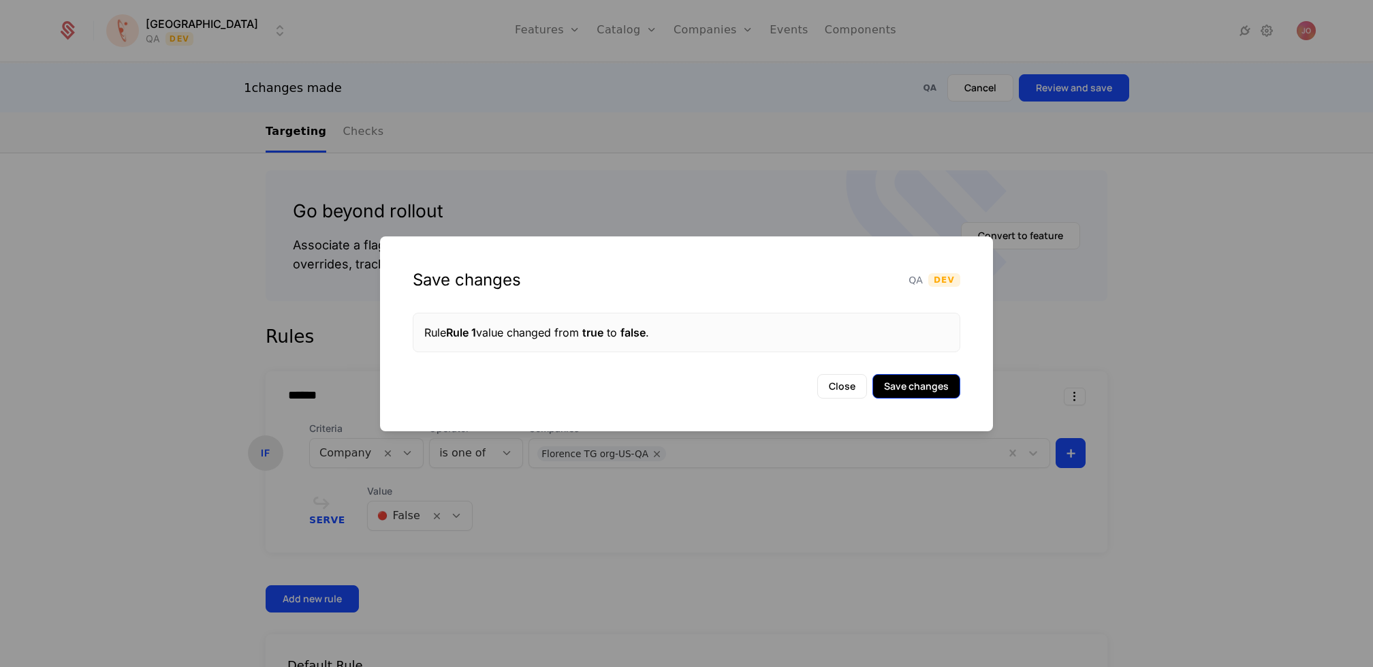
click at [908, 390] on button "Save changes" at bounding box center [916, 386] width 88 height 25
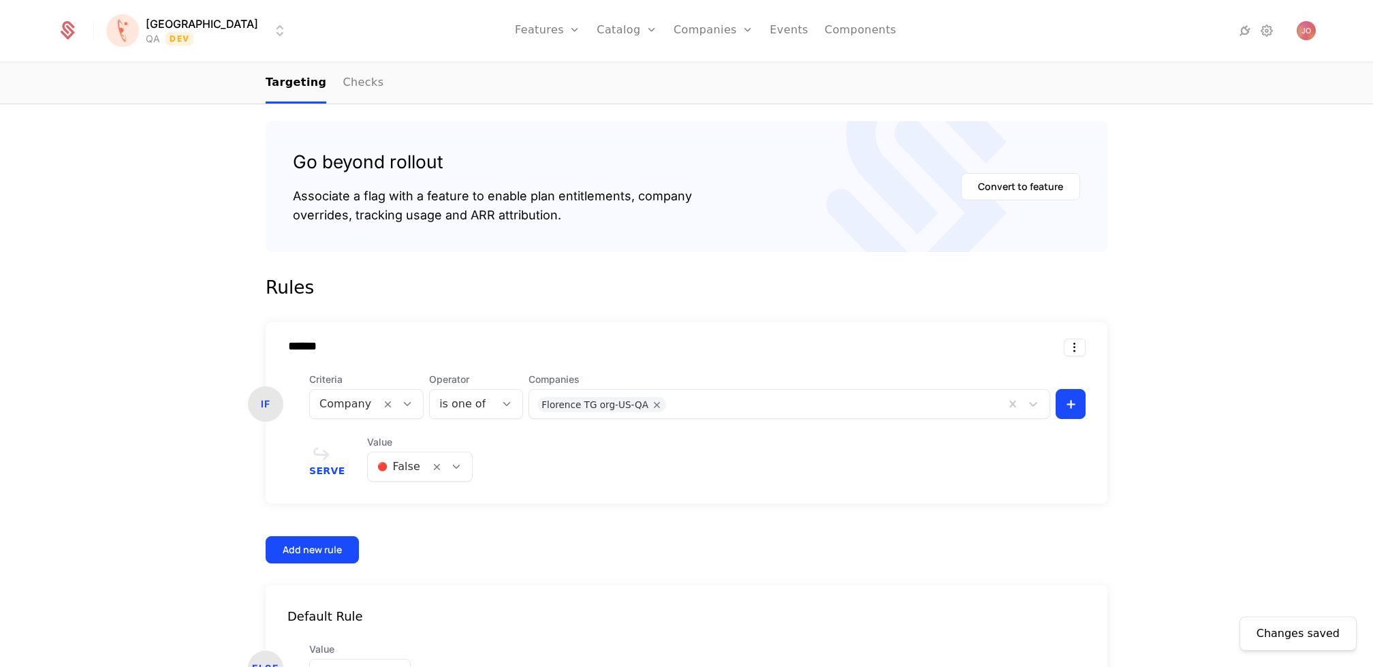
click at [399, 465] on div at bounding box center [398, 466] width 43 height 19
click at [421, 505] on div "🟢 True" at bounding box center [414, 501] width 86 height 14
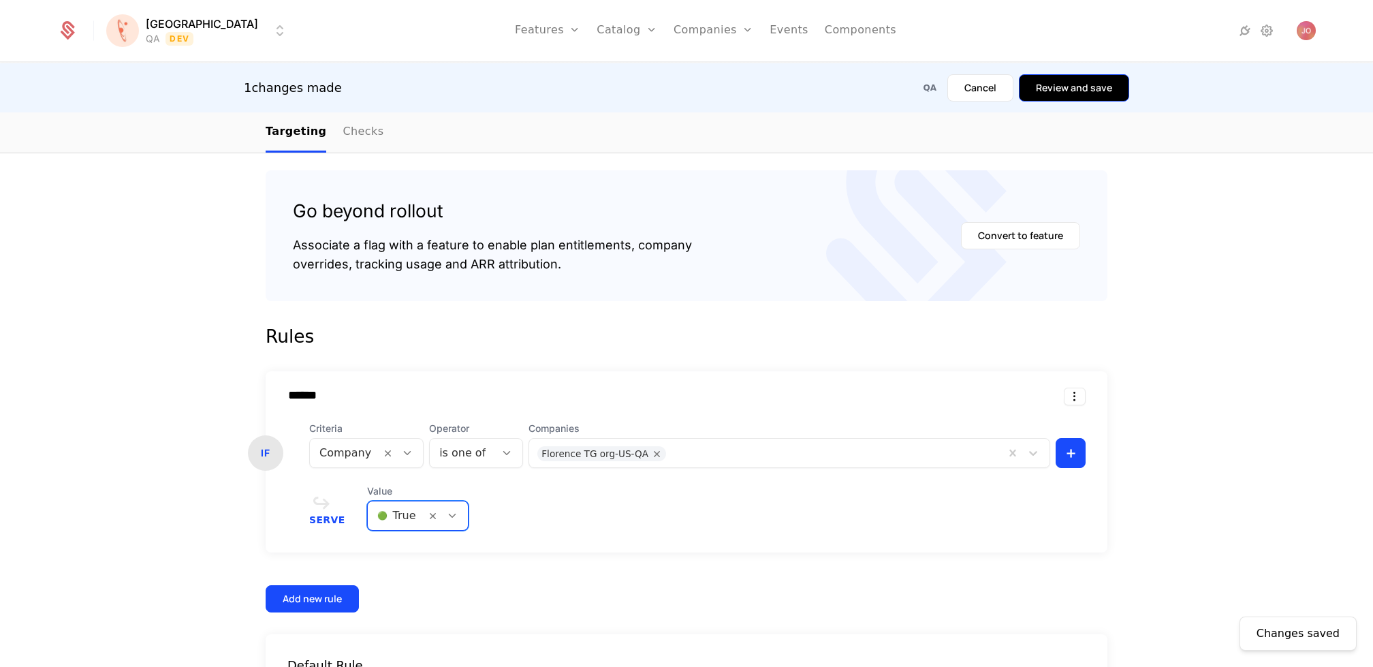
click at [1069, 80] on button "Review and save" at bounding box center [1074, 87] width 110 height 27
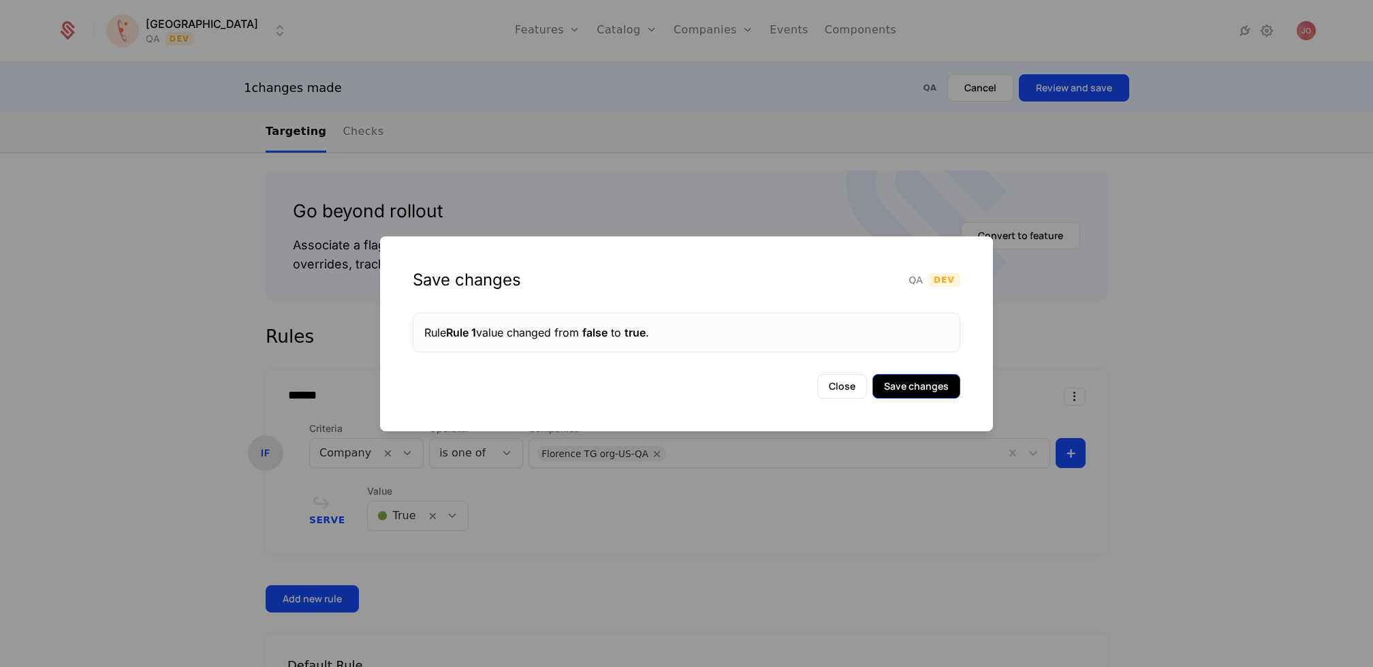
click at [926, 390] on button "Save changes" at bounding box center [916, 386] width 88 height 25
